Goal: Check status: Check status

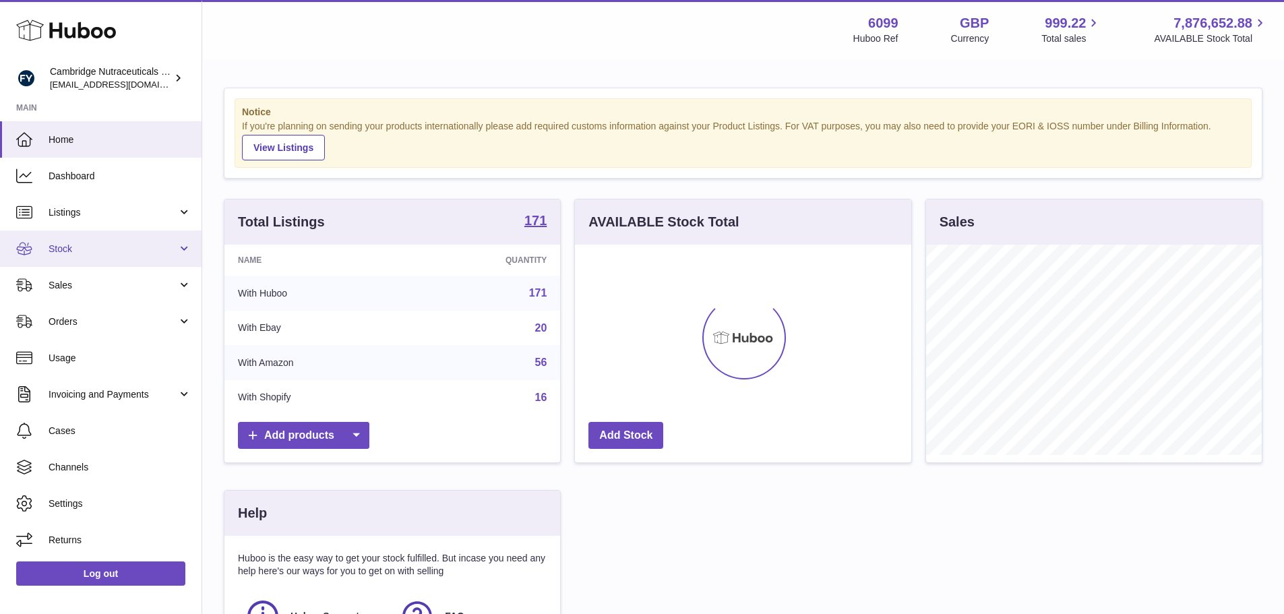
scroll to position [210, 336]
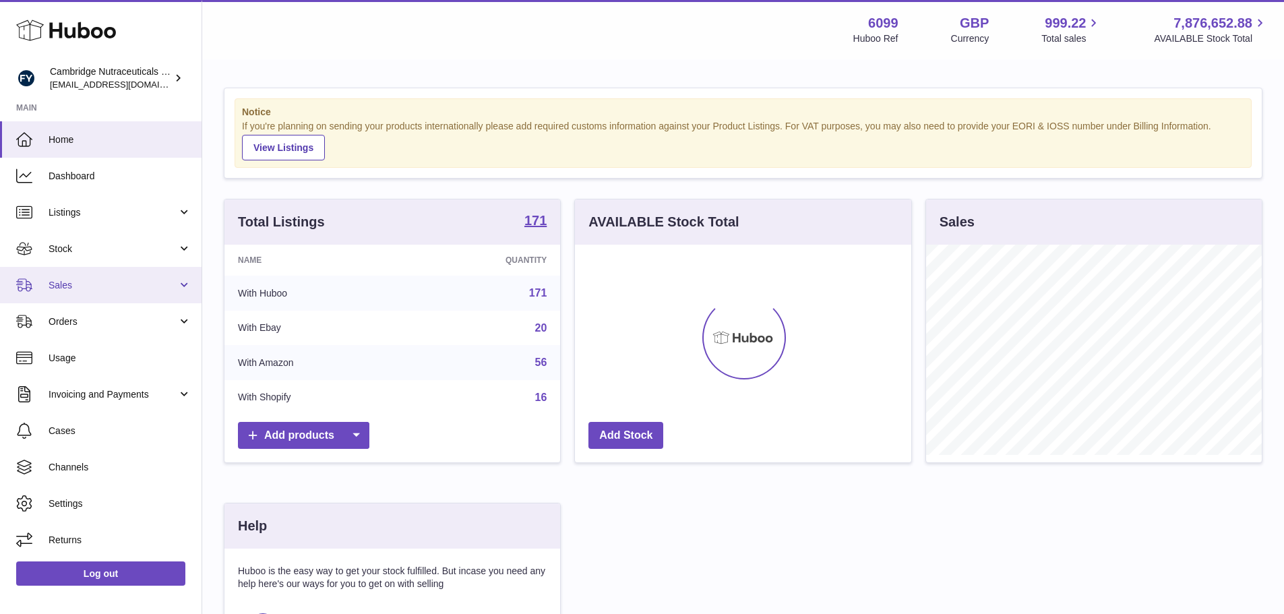
click at [71, 290] on span "Sales" at bounding box center [113, 285] width 129 height 13
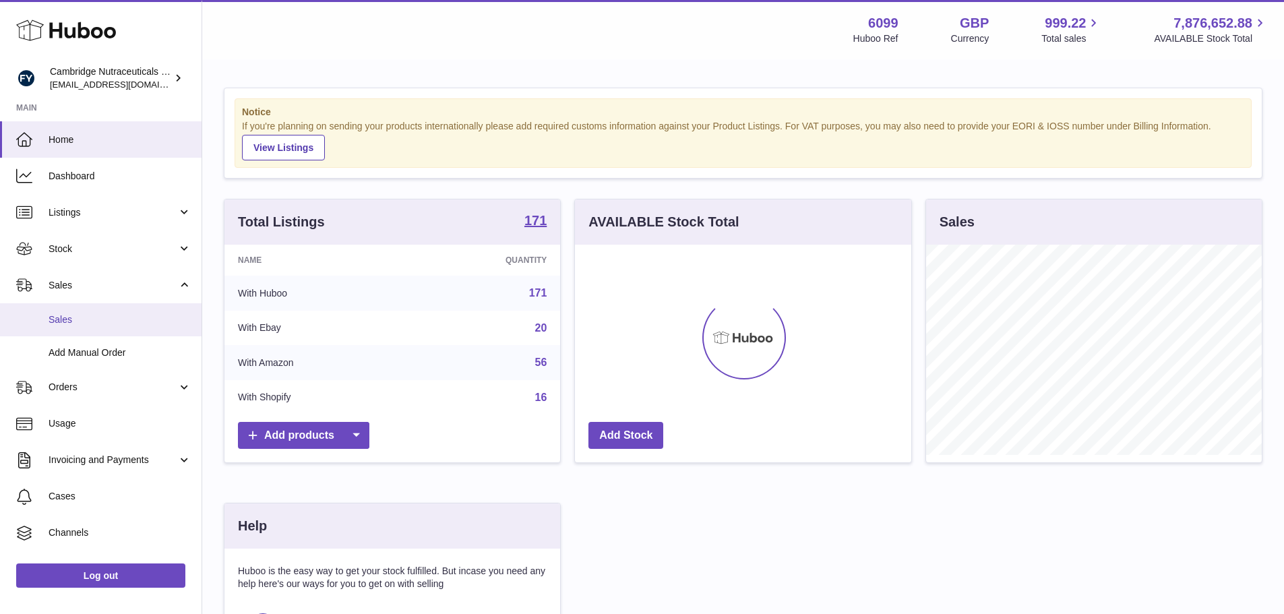
click at [55, 319] on span "Sales" at bounding box center [120, 319] width 143 height 13
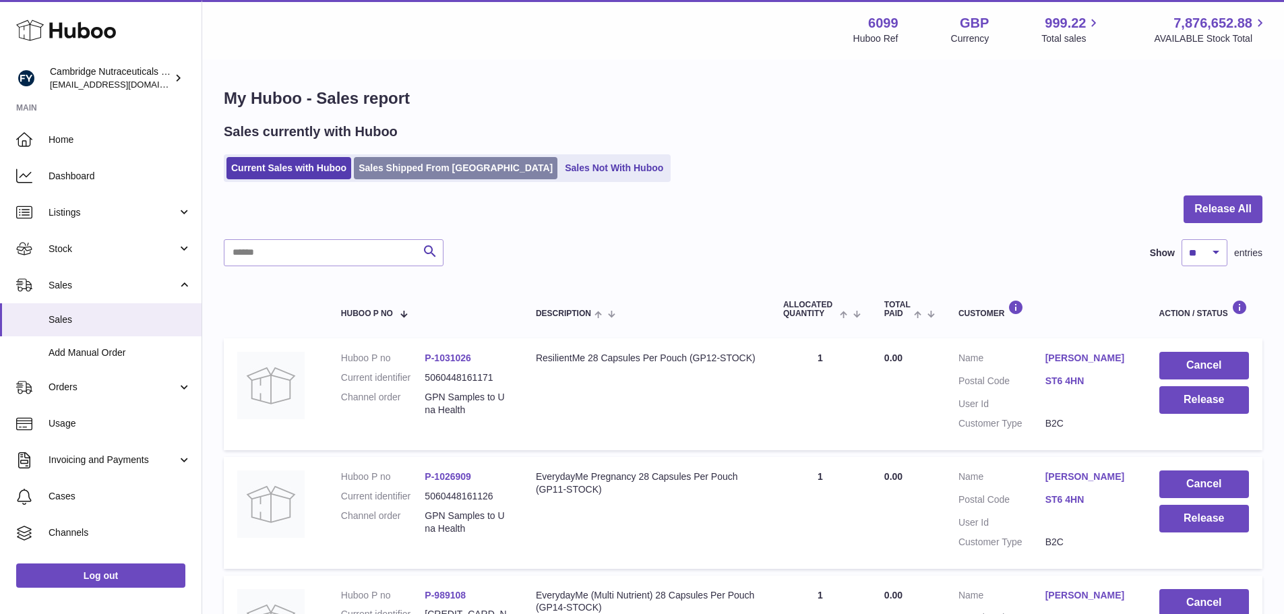
click at [443, 163] on link "Sales Shipped From [GEOGRAPHIC_DATA]" at bounding box center [455, 168] width 203 height 22
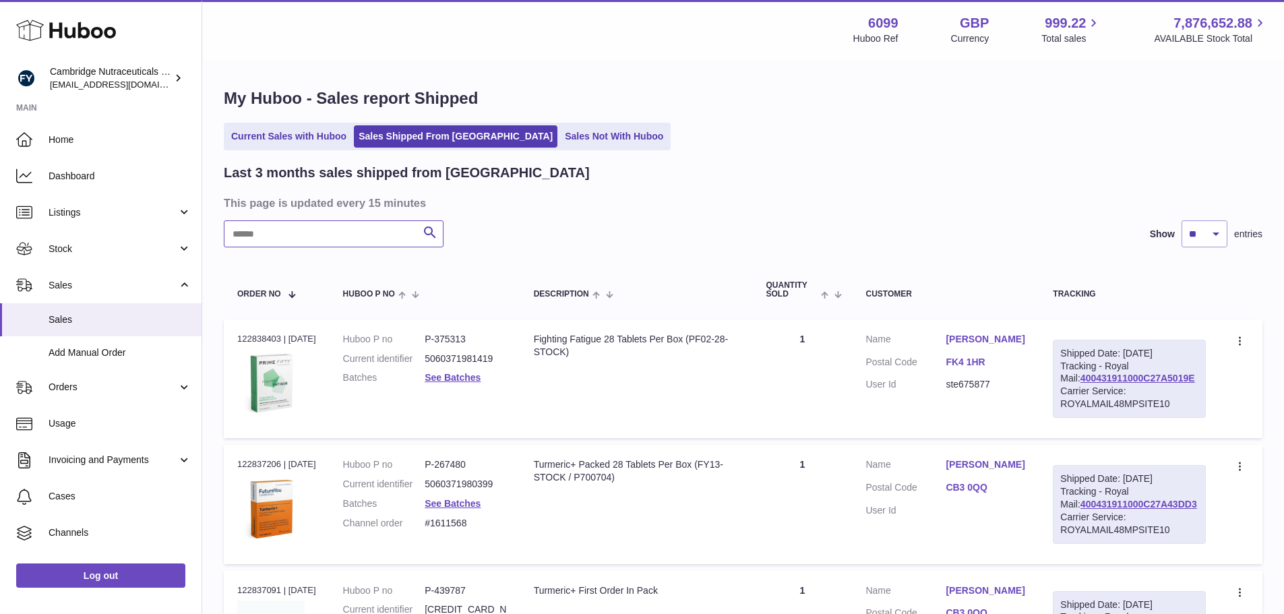
click at [331, 226] on input "text" at bounding box center [334, 233] width 220 height 27
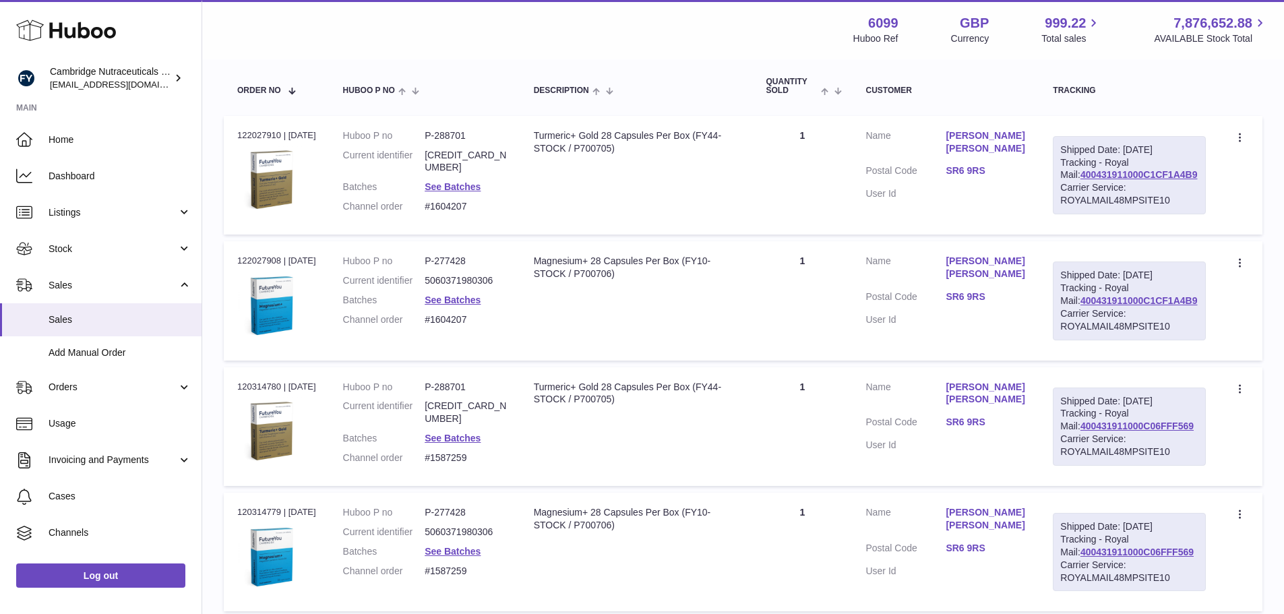
scroll to position [135, 0]
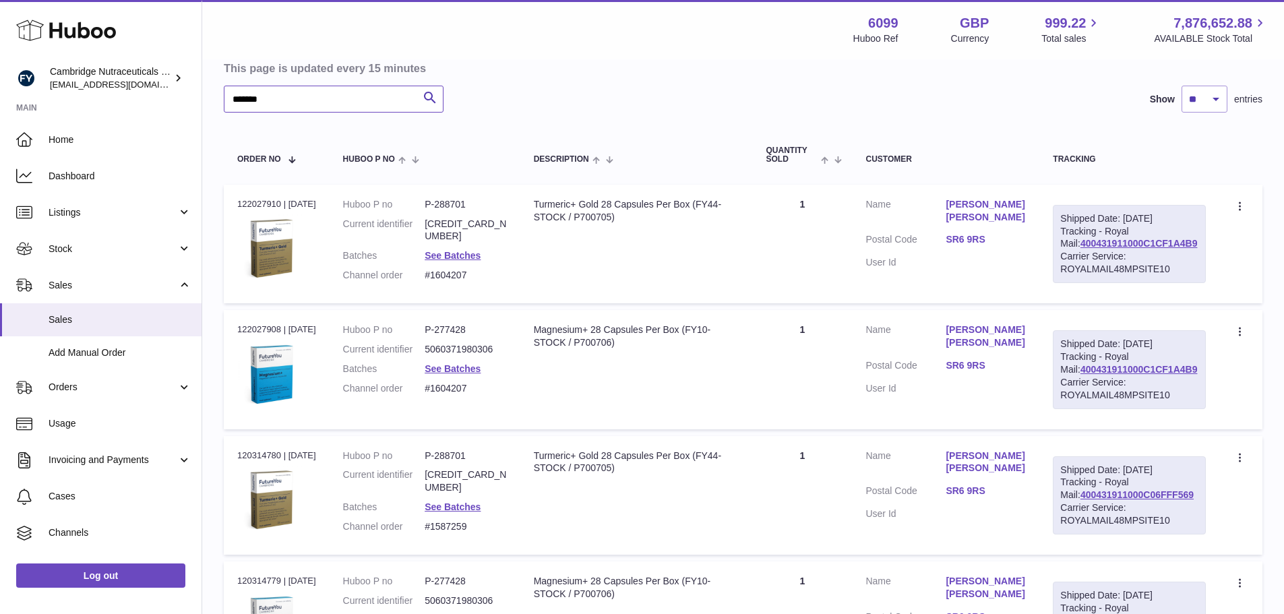
type input "*******"
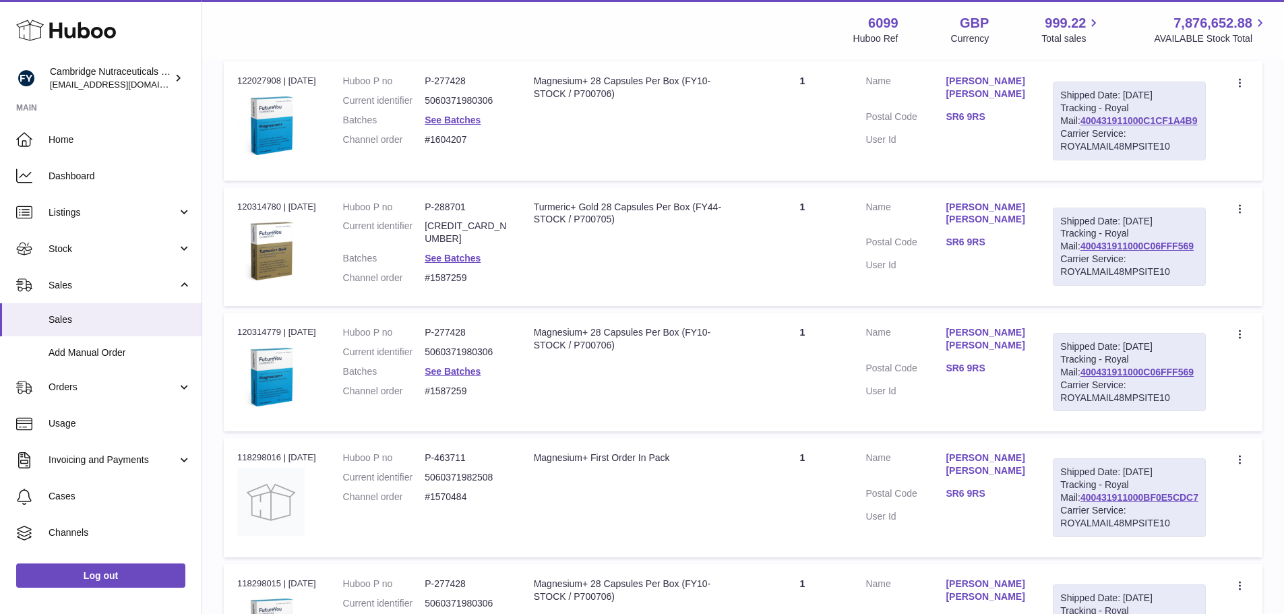
scroll to position [337, 0]
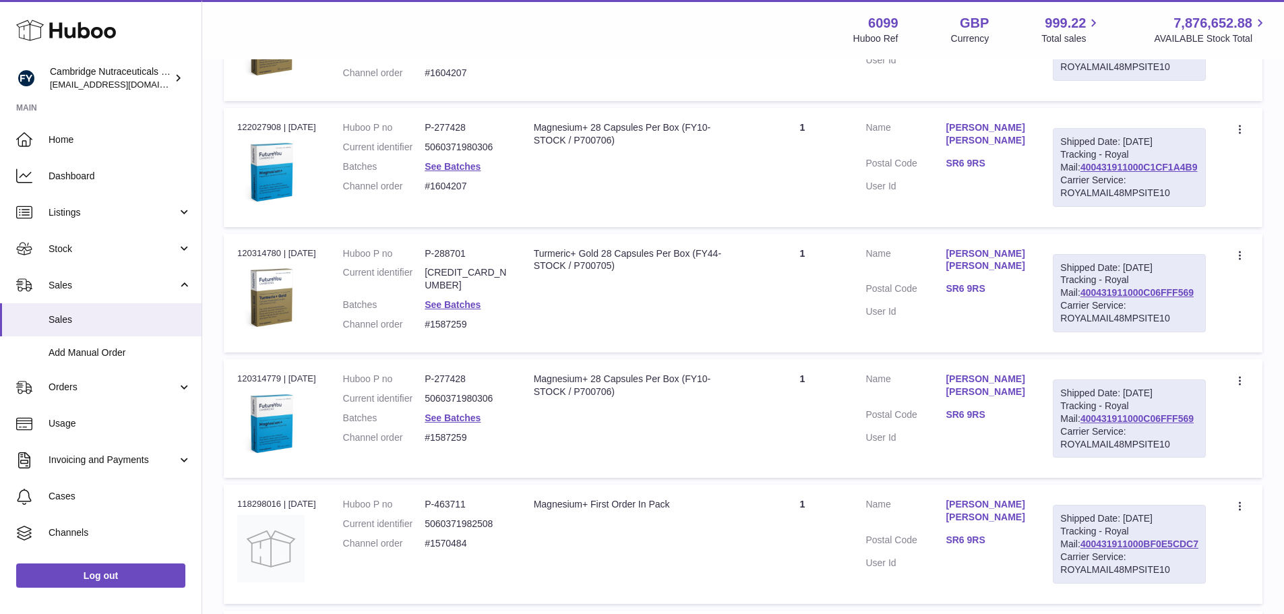
click at [247, 259] on div "Order no 120314780 | [DATE]" at bounding box center [276, 253] width 79 height 12
copy div "120314780"
